Goal: Information Seeking & Learning: Learn about a topic

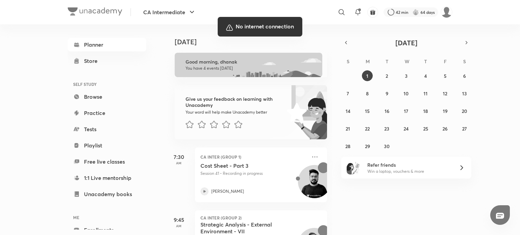
click at [347, 42] on div at bounding box center [260, 117] width 520 height 235
click at [347, 44] on div at bounding box center [260, 117] width 520 height 235
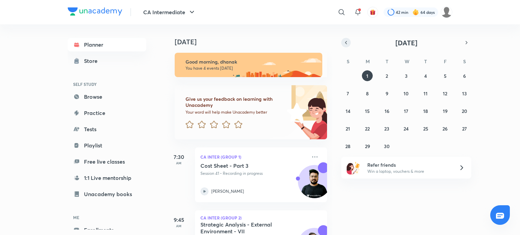
click at [345, 40] on icon "button" at bounding box center [346, 43] width 5 height 6
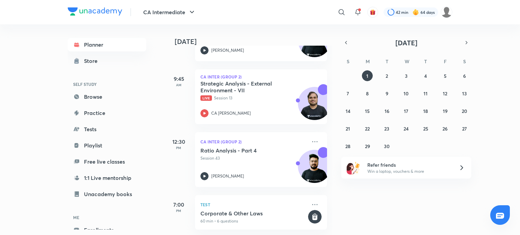
scroll to position [148, 0]
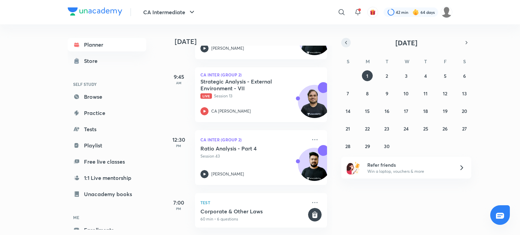
click at [344, 41] on icon "button" at bounding box center [346, 43] width 5 height 6
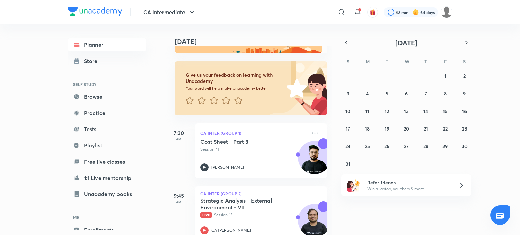
scroll to position [18, 0]
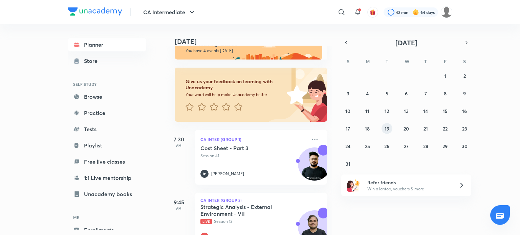
click at [384, 128] on button "19" at bounding box center [387, 128] width 11 height 11
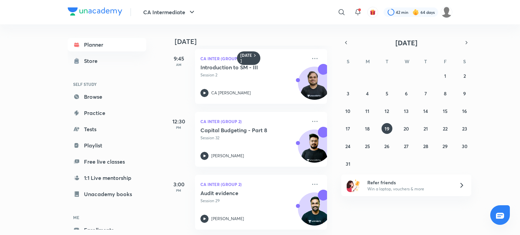
scroll to position [0, 0]
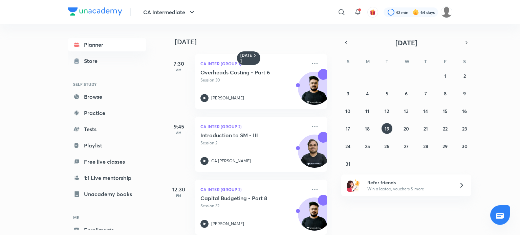
click at [390, 214] on div "19 August 7:30 AM CA Inter (Group 1) Overheads Costing - Part 6 Session 30 Adit…" at bounding box center [342, 129] width 354 height 211
click at [373, 223] on div "19 August 7:30 AM CA Inter (Group 1) Overheads Costing - Part 6 Session 30 Adit…" at bounding box center [342, 129] width 354 height 211
click at [206, 101] on icon at bounding box center [205, 98] width 8 height 8
